Goal: Information Seeking & Learning: Find specific fact

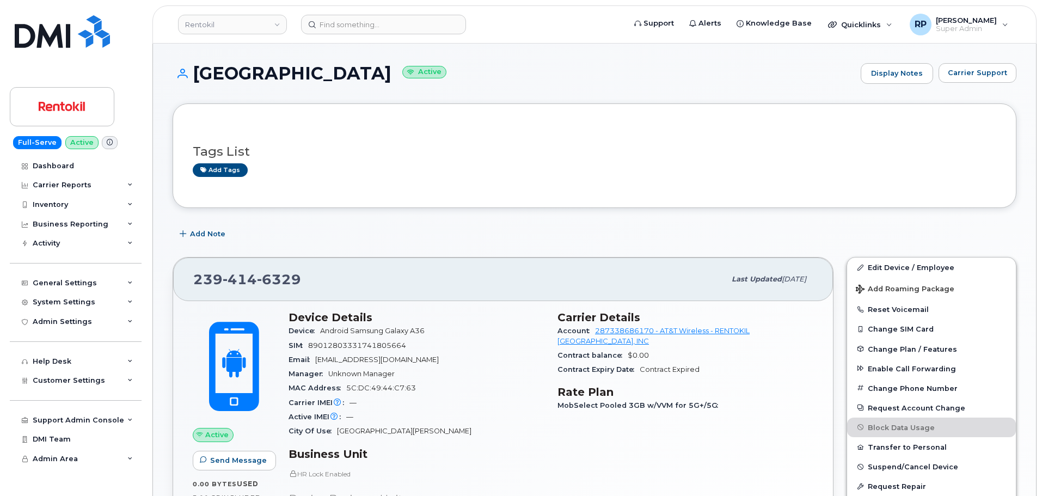
scroll to position [523, 0]
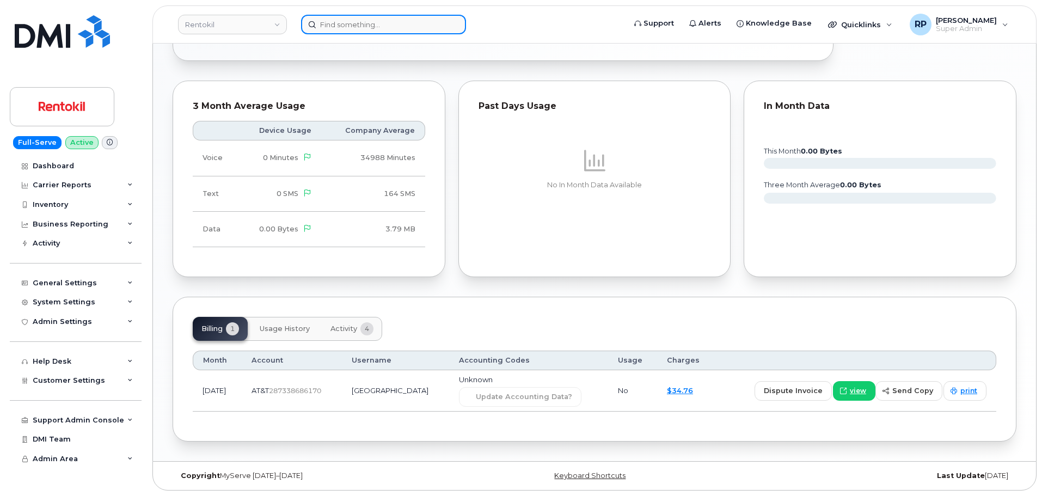
click at [355, 30] on input at bounding box center [383, 25] width 165 height 20
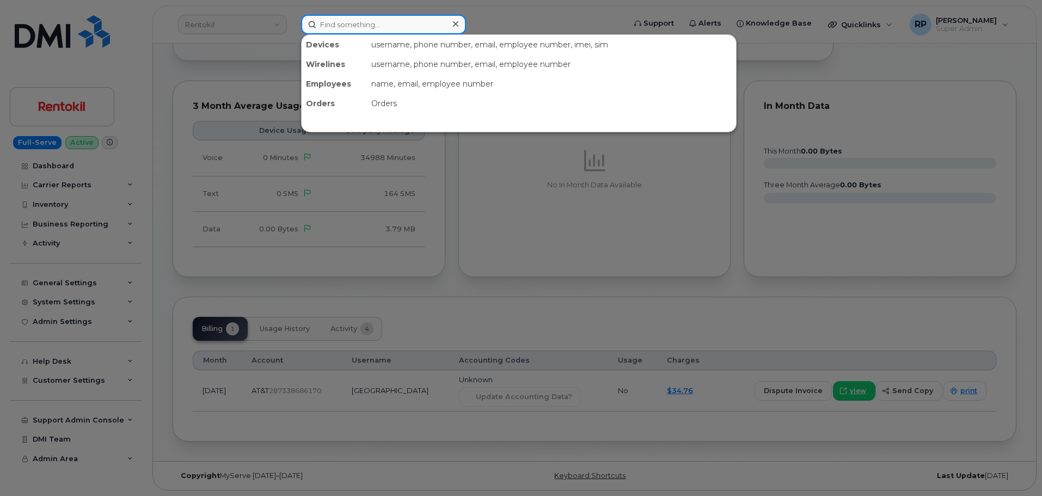
paste input "A02E4CF6"
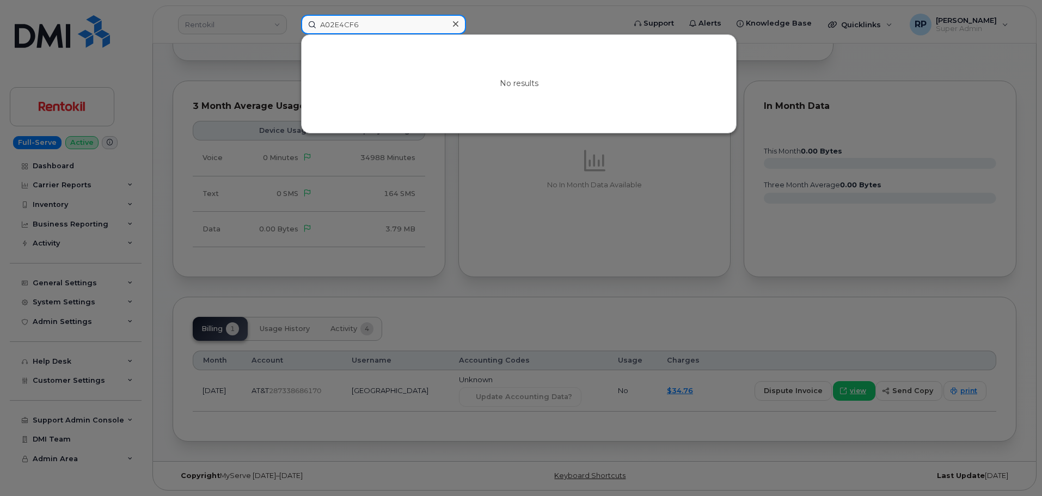
drag, startPoint x: 396, startPoint y: 25, endPoint x: 253, endPoint y: 29, distance: 143.2
click at [292, 29] on div "A02E4CF6 No results" at bounding box center [459, 25] width 334 height 20
paste input "59AF"
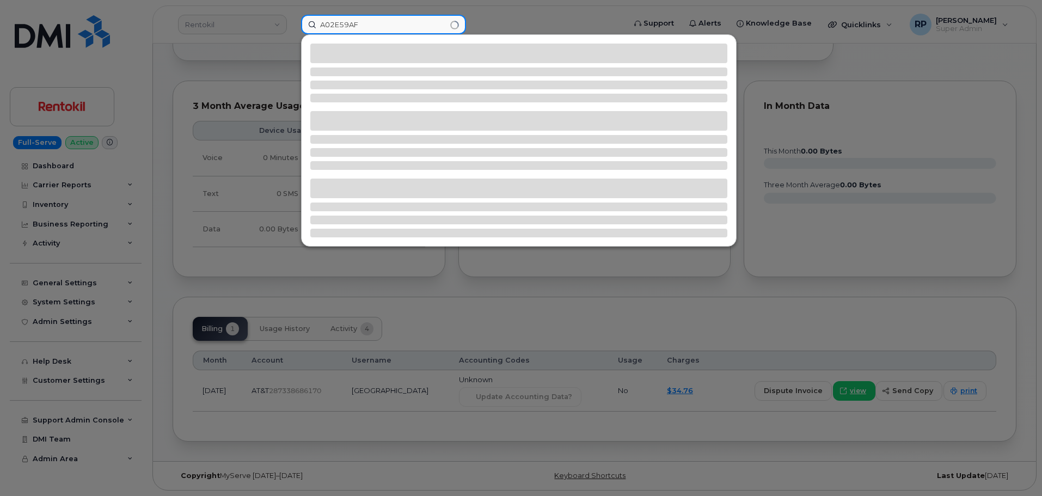
type input "A02E59AF"
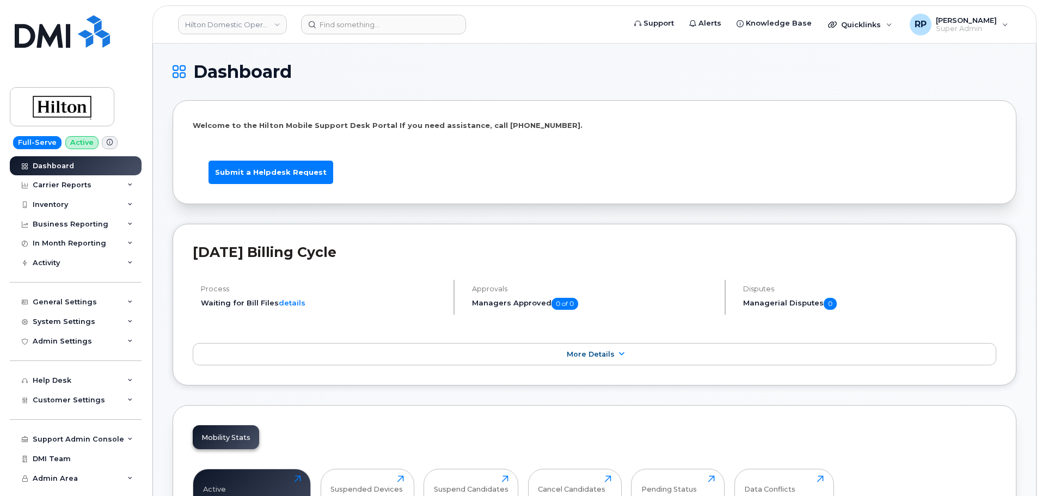
scroll to position [1630, 0]
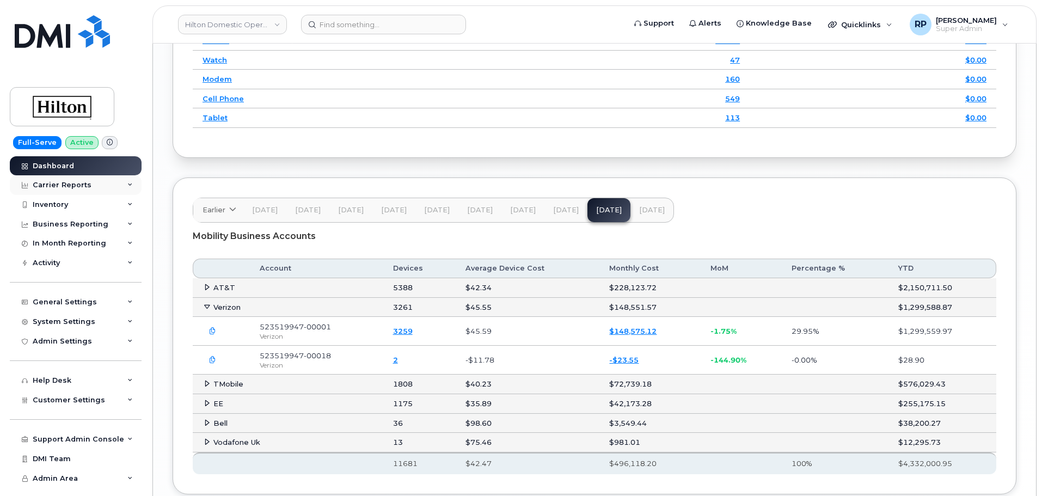
click at [93, 192] on div "Carrier Reports" at bounding box center [76, 185] width 132 height 20
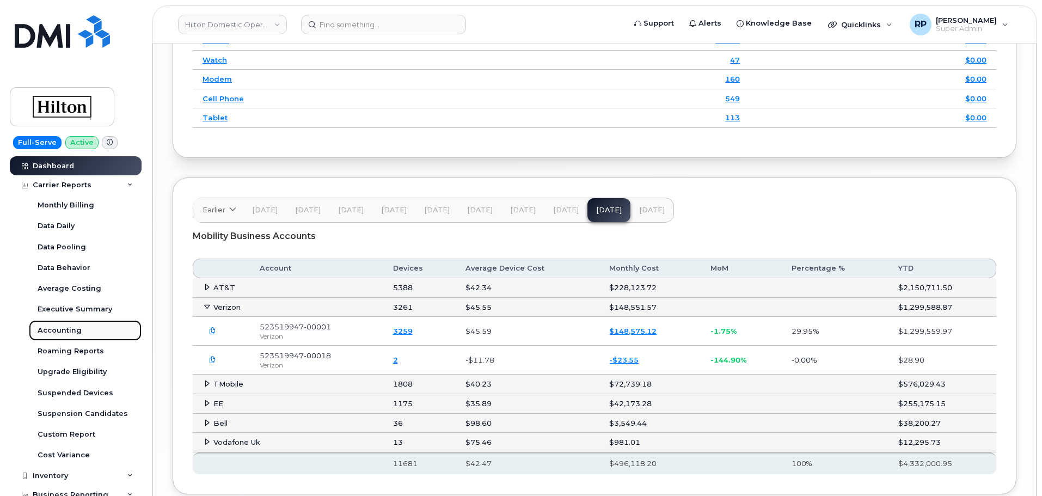
click at [59, 329] on div "Accounting" at bounding box center [60, 330] width 44 height 10
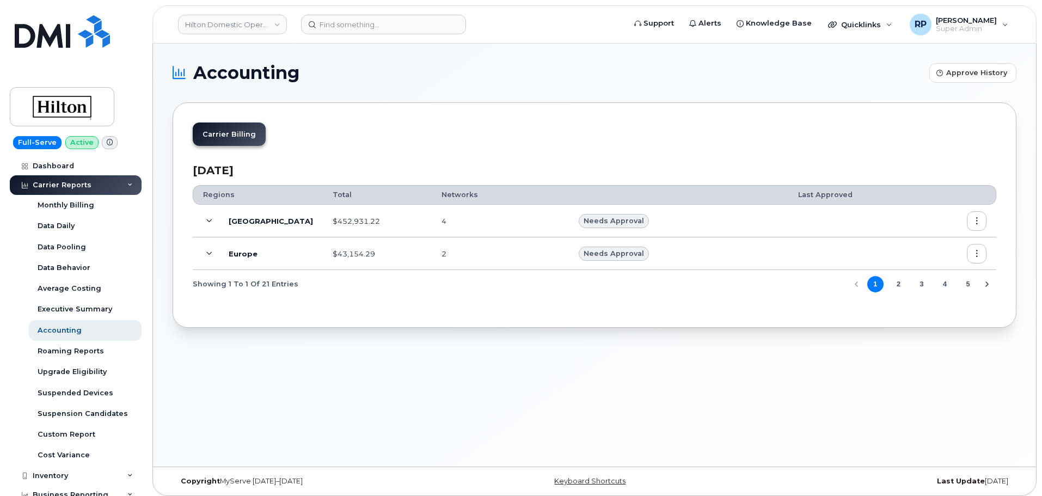
click at [210, 219] on icon at bounding box center [209, 221] width 6 height 6
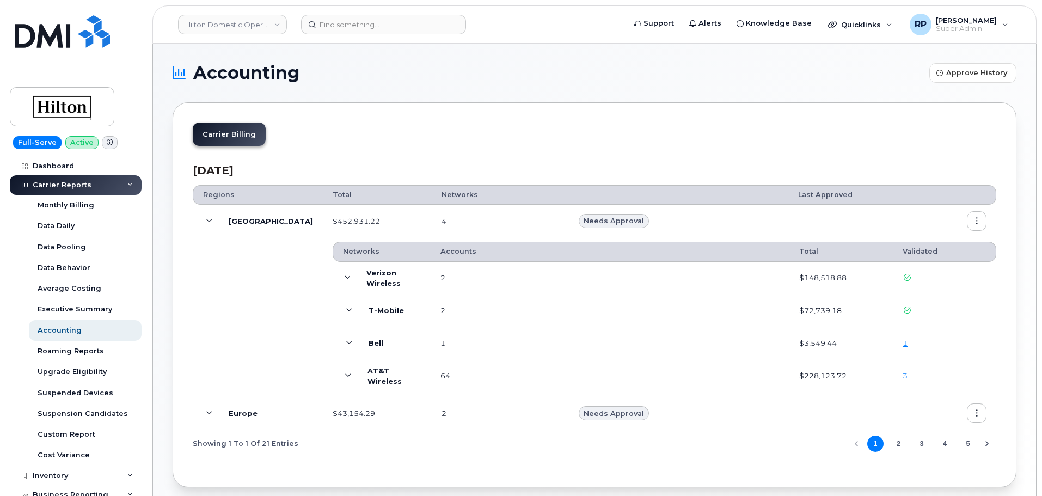
click at [904, 347] on link "1" at bounding box center [904, 342] width 5 height 9
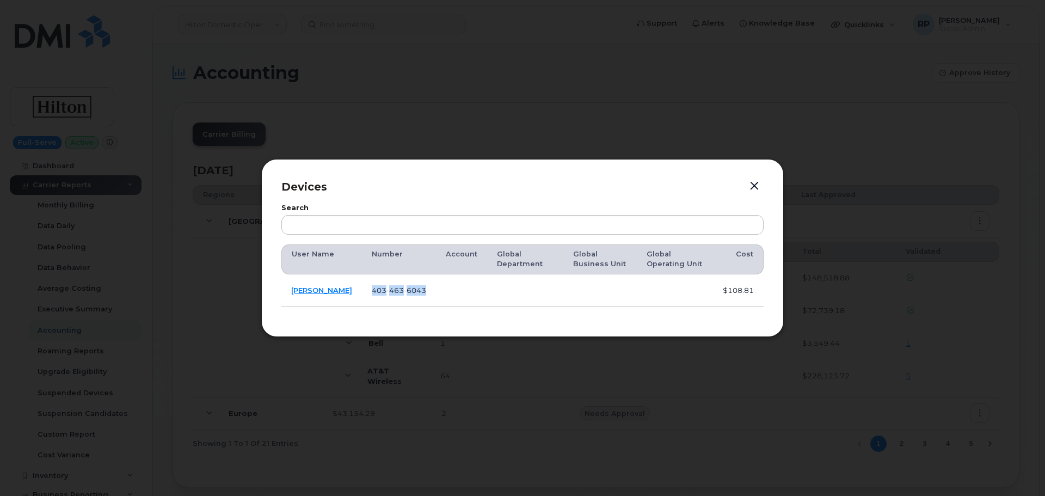
drag, startPoint x: 418, startPoint y: 291, endPoint x: 351, endPoint y: 291, distance: 66.9
click at [362, 291] on td "403 463 6043" at bounding box center [399, 290] width 74 height 33
copy span "403 463 6043"
click at [755, 184] on button "button" at bounding box center [754, 185] width 16 height 15
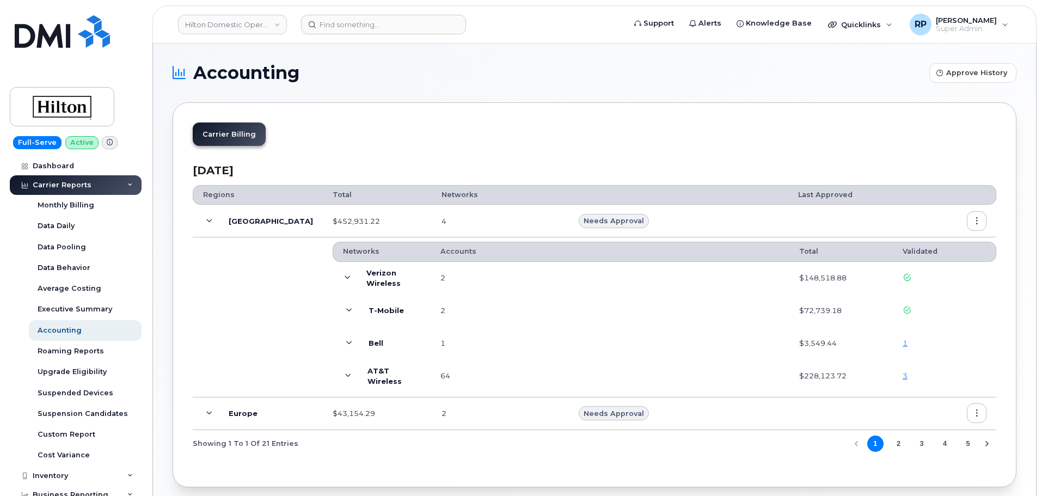
click at [313, 157] on div "September 2025 Regions Total Networks Last Approved North America $452,931.22 4…" at bounding box center [594, 311] width 803 height 312
click at [225, 30] on link "Hilton Domestic Operating Company Inc" at bounding box center [232, 25] width 109 height 20
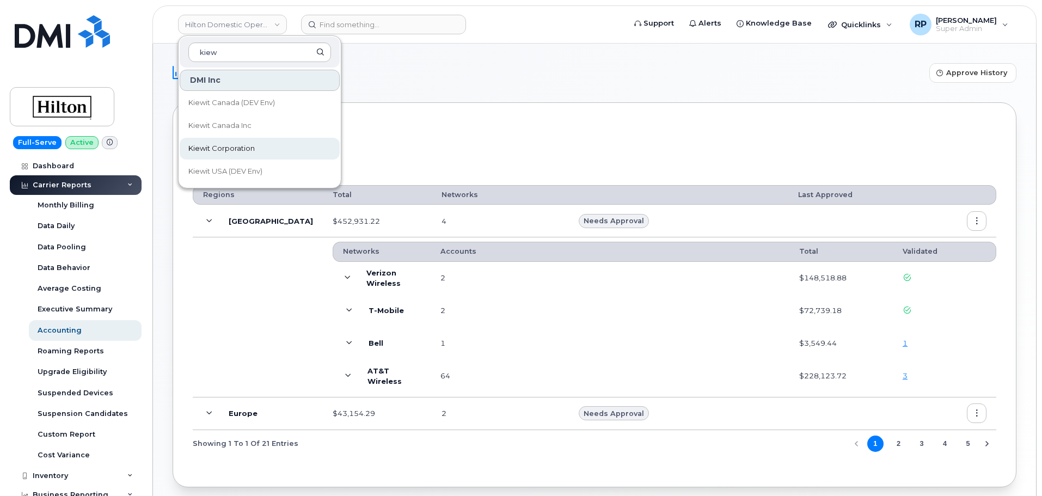
type input "kiew"
click at [222, 145] on span "Kiewit Corporation" at bounding box center [221, 148] width 66 height 11
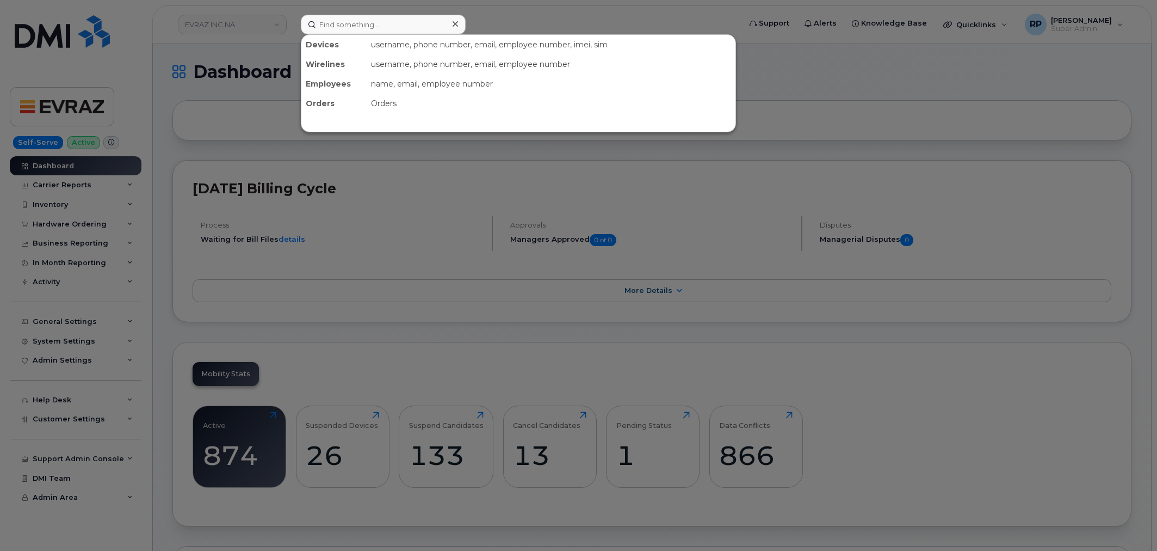
click at [361, 24] on input at bounding box center [383, 25] width 165 height 20
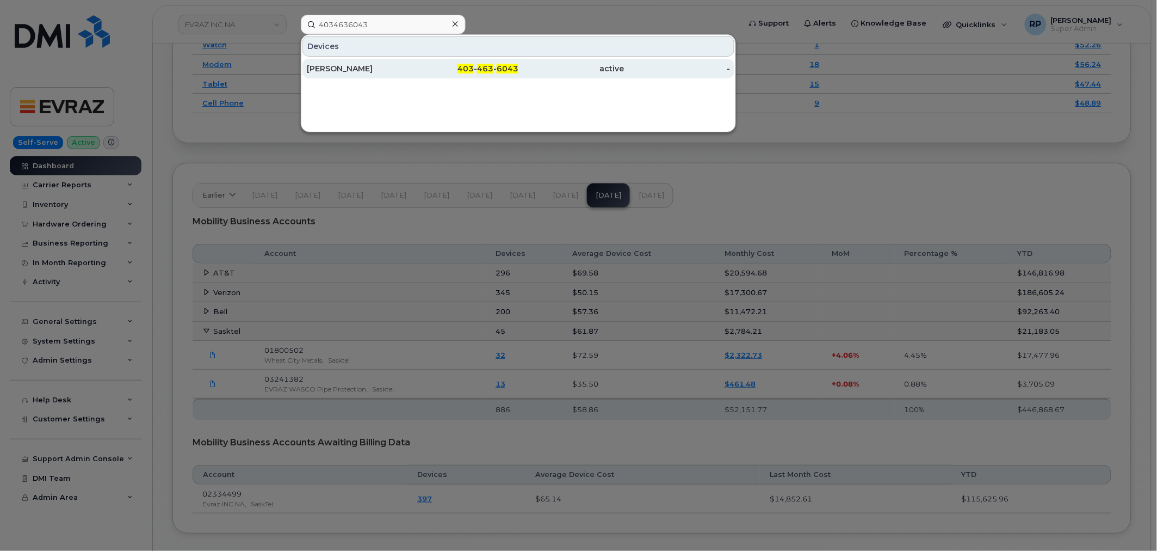
type input "4034636043"
click at [357, 69] on div "Ewan Neveling" at bounding box center [360, 68] width 106 height 11
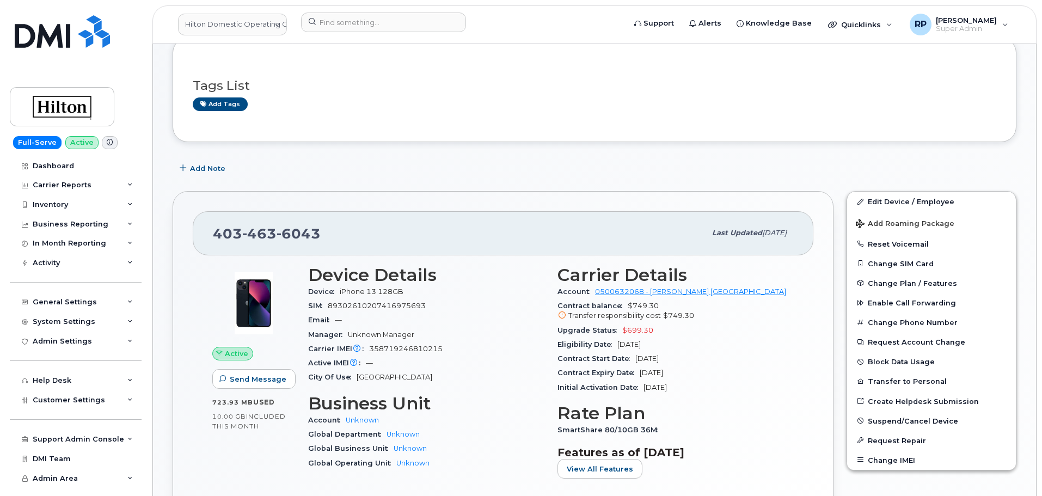
scroll to position [91, 0]
